Goal: Task Accomplishment & Management: Use online tool/utility

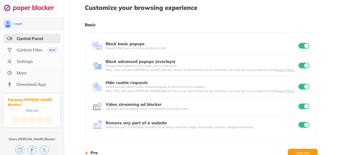
click at [252, 117] on div "Remove any part of a website Make any part of a website invisible by clicking i…" at bounding box center [201, 125] width 218 height 18
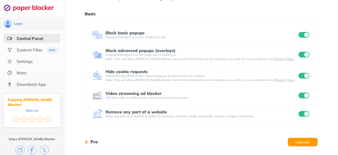
scroll to position [9, 0]
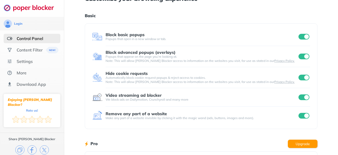
click at [305, 97] on input "checkbox" at bounding box center [303, 97] width 11 height 6
click at [305, 98] on input "checkbox" at bounding box center [303, 97] width 11 height 6
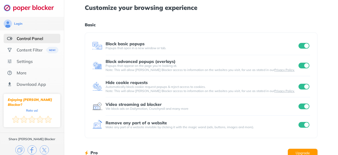
scroll to position [114, 0]
